Goal: Information Seeking & Learning: Learn about a topic

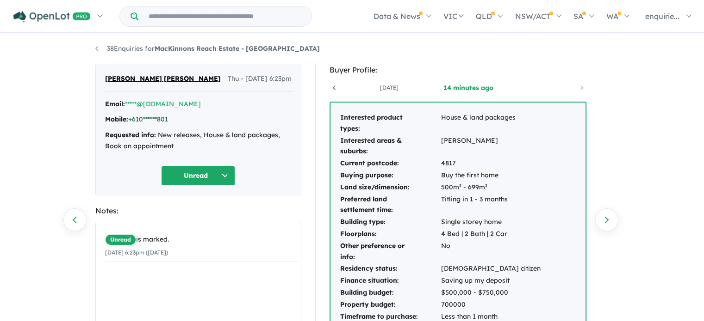
click at [155, 121] on link "+610******801" at bounding box center [148, 119] width 40 height 8
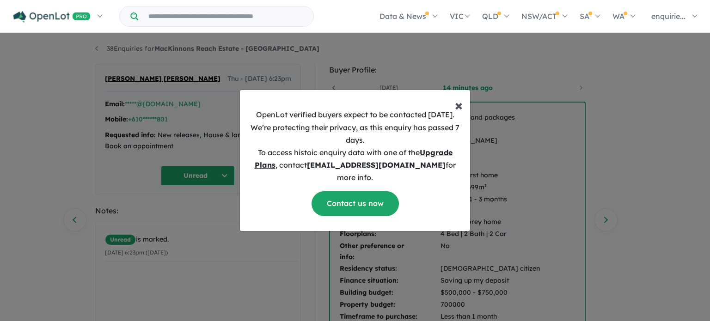
click at [464, 109] on button "× Close" at bounding box center [459, 101] width 23 height 22
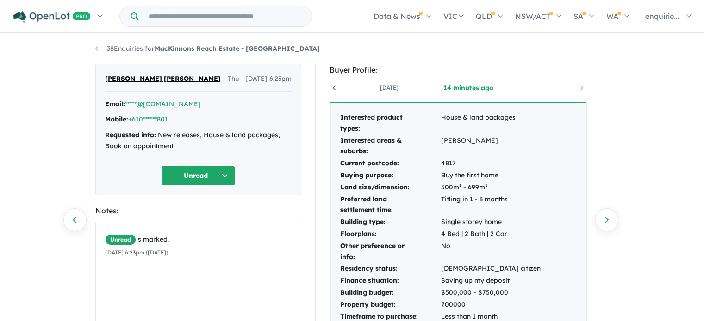
click at [228, 173] on button "Unread" at bounding box center [198, 176] width 74 height 20
click at [126, 74] on span "[PERSON_NAME] [PERSON_NAME]" at bounding box center [163, 79] width 116 height 11
click at [125, 79] on span "[PERSON_NAME] [PERSON_NAME]" at bounding box center [163, 79] width 116 height 11
drag, startPoint x: 270, startPoint y: 74, endPoint x: 279, endPoint y: 74, distance: 9.3
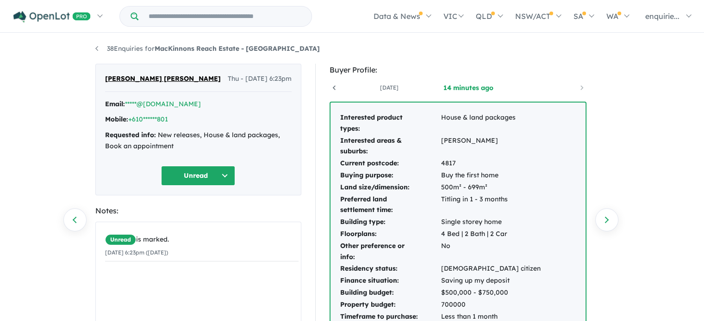
click at [272, 74] on span "Thu - [DATE] 6:23pm" at bounding box center [260, 79] width 64 height 11
click at [334, 86] on icon at bounding box center [333, 88] width 3 height 5
click at [578, 84] on icon at bounding box center [581, 87] width 9 height 9
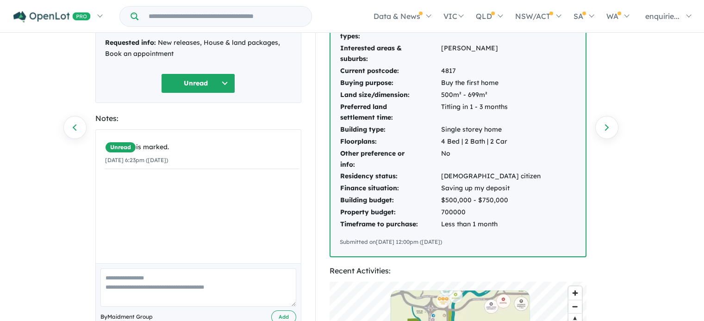
click at [533, 208] on div "Interested product types: House & land packages Interested areas & suburbs: [PE…" at bounding box center [457, 133] width 255 height 247
click at [453, 183] on td "Saving up my deposit" at bounding box center [490, 189] width 100 height 12
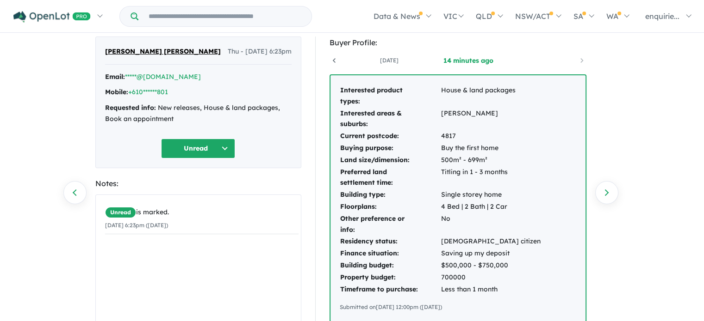
scroll to position [0, 0]
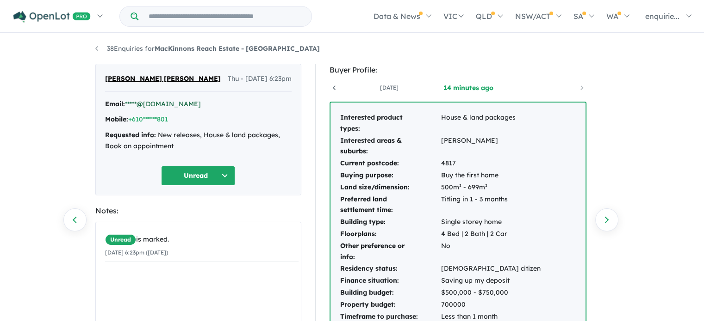
click at [149, 102] on link "*****@[DOMAIN_NAME]" at bounding box center [163, 104] width 76 height 8
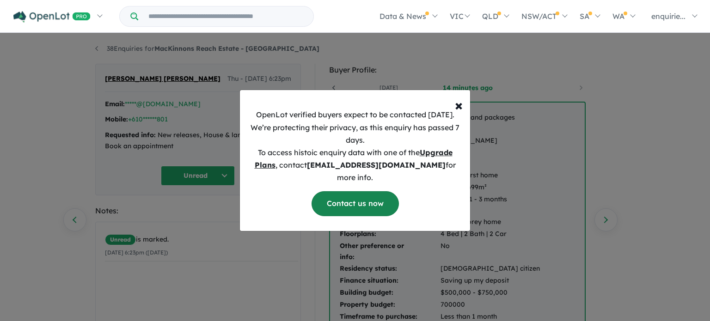
click at [359, 192] on link "Contact us now" at bounding box center [355, 203] width 87 height 25
click at [463, 110] on button "× Close" at bounding box center [459, 101] width 23 height 22
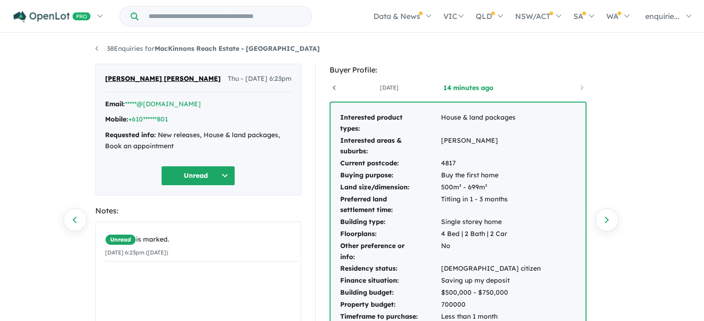
click at [265, 72] on div "[PERSON_NAME] [PERSON_NAME] Thu - [DATE] 6:23pm Email: *****@[DOMAIN_NAME] Mobi…" at bounding box center [198, 130] width 206 height 132
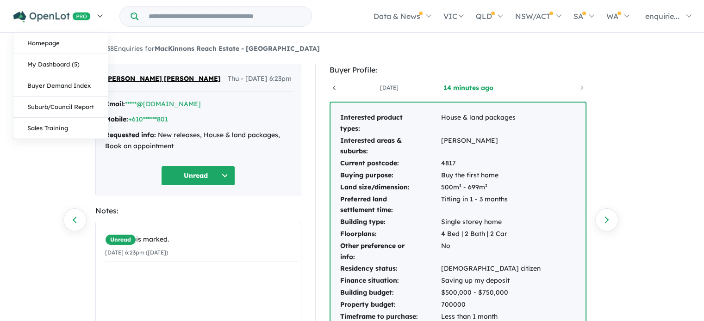
click at [44, 22] on img at bounding box center [51, 17] width 77 height 12
click at [58, 12] on img at bounding box center [51, 17] width 77 height 12
click at [53, 48] on link "Homepage" at bounding box center [60, 43] width 94 height 21
click at [61, 67] on link "My Dashboard (5)" at bounding box center [60, 64] width 94 height 21
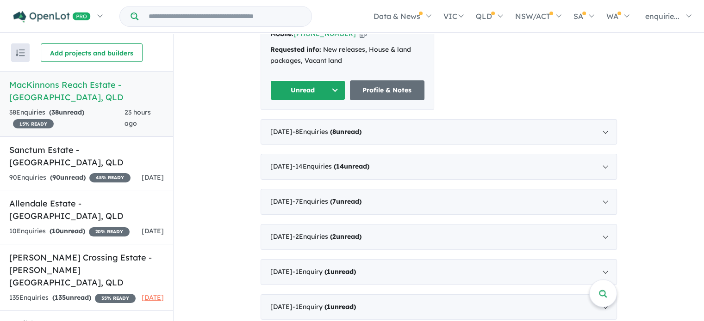
scroll to position [370, 0]
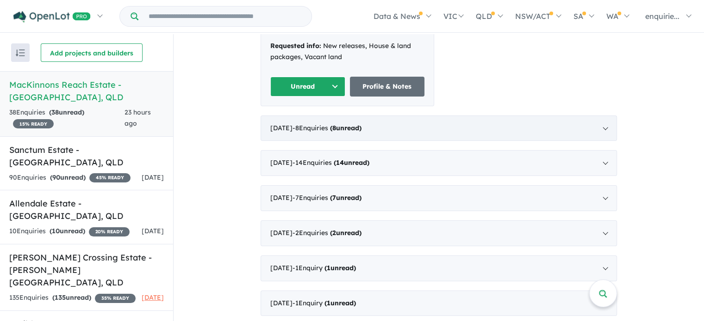
click at [594, 116] on div "September 2025 - 8 Enquir ies ( 8 unread)" at bounding box center [438, 129] width 356 height 26
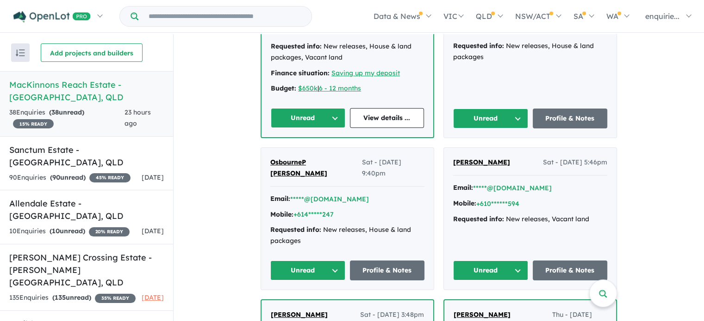
scroll to position [625, 0]
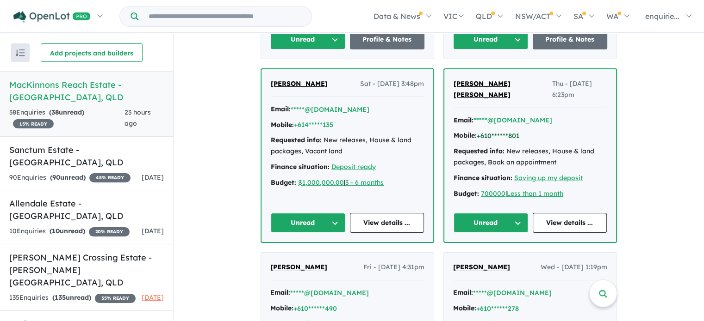
click at [506, 131] on button "+610******801" at bounding box center [497, 136] width 43 height 10
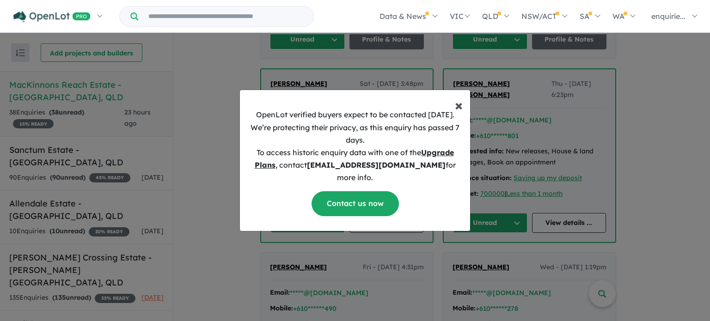
click at [453, 107] on button "× Close" at bounding box center [459, 101] width 23 height 22
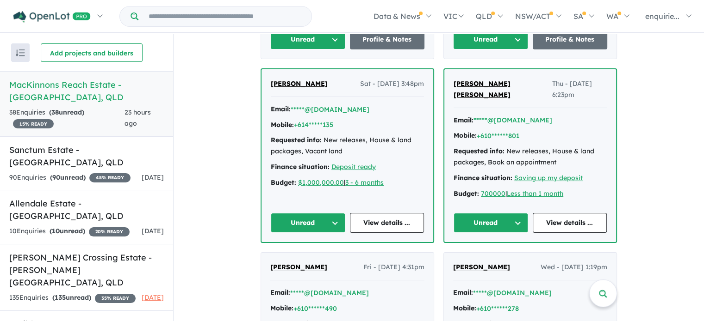
click at [518, 213] on button "Unread" at bounding box center [490, 223] width 74 height 20
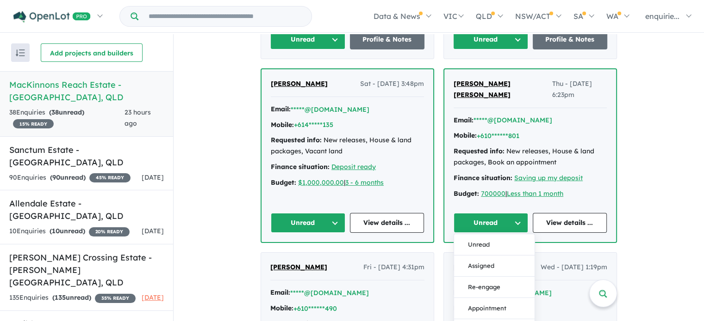
click at [593, 134] on div "Email: *****@gmail.com Mobile: +610******801 Requested info: New releases, Hous…" at bounding box center [529, 159] width 153 height 89
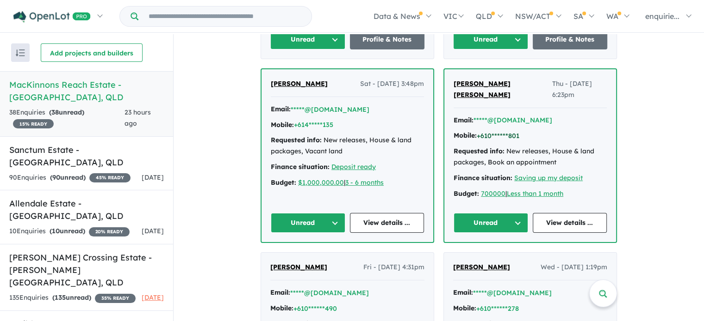
click at [491, 131] on button "+610******801" at bounding box center [497, 136] width 43 height 10
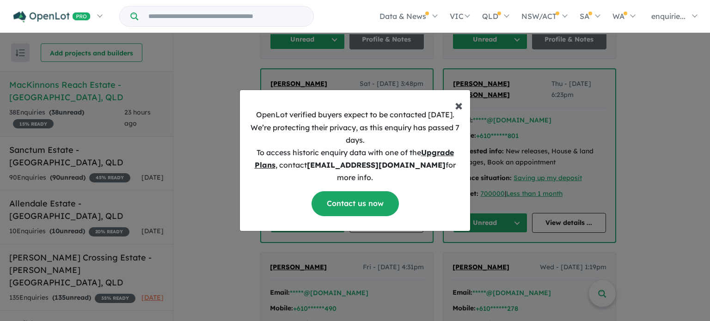
click at [461, 114] on span "×" at bounding box center [459, 105] width 8 height 19
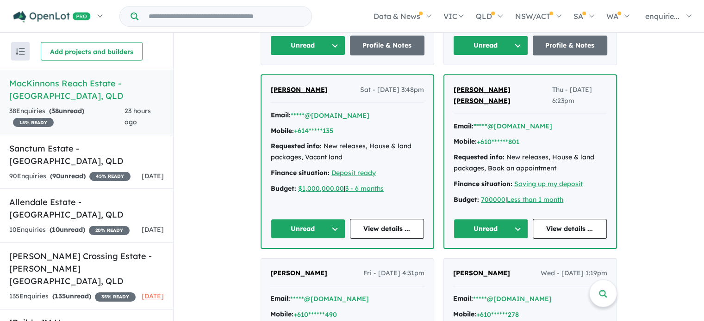
scroll to position [616, 0]
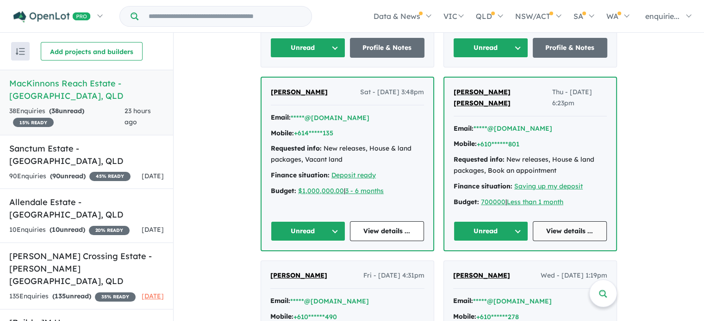
click at [564, 222] on link "View details ..." at bounding box center [569, 232] width 74 height 20
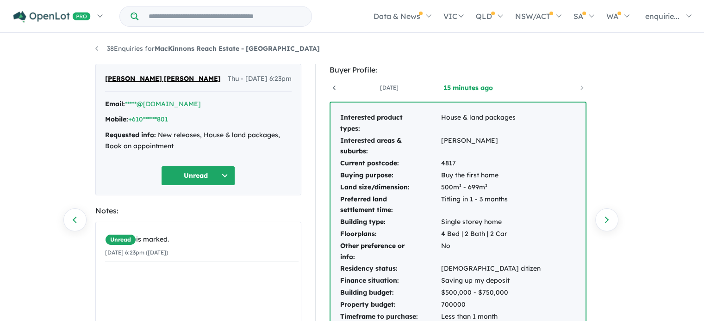
scroll to position [185, 0]
